Goal: Navigation & Orientation: Find specific page/section

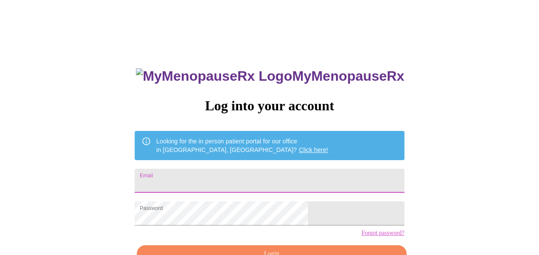
click at [307, 174] on input "Email" at bounding box center [269, 181] width 269 height 24
type input "[EMAIL_ADDRESS][DOMAIN_NAME]"
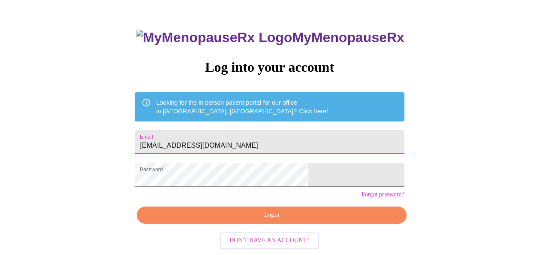
scroll to position [51, 0]
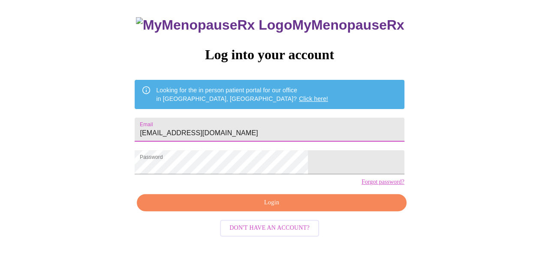
drag, startPoint x: 273, startPoint y: 215, endPoint x: 280, endPoint y: 211, distance: 7.3
click at [273, 208] on span "Login" at bounding box center [272, 202] width 250 height 11
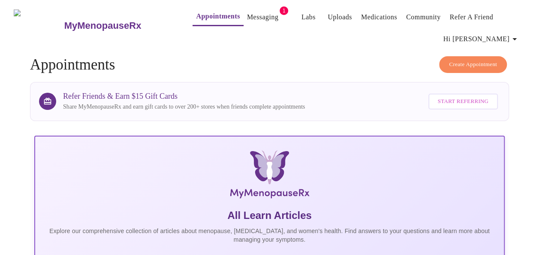
click at [247, 15] on link "Messaging" at bounding box center [262, 17] width 31 height 12
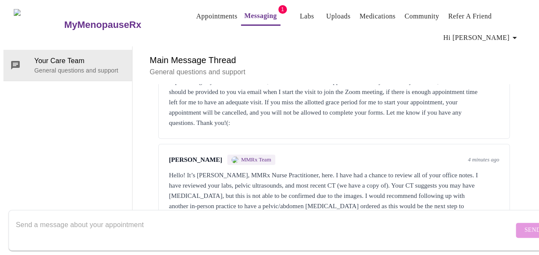
scroll to position [536, 0]
